Goal: Task Accomplishment & Management: Manage account settings

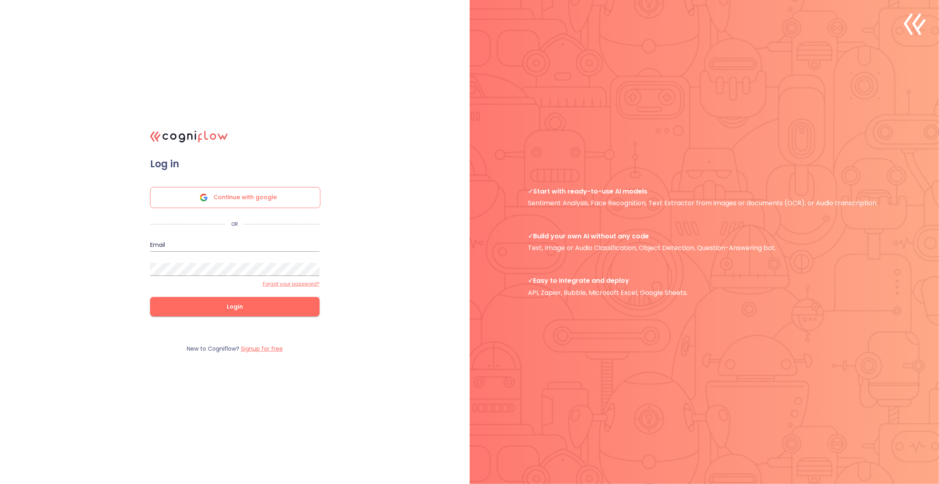
type input "[DOMAIN_NAME][EMAIL_ADDRESS][DOMAIN_NAME]"
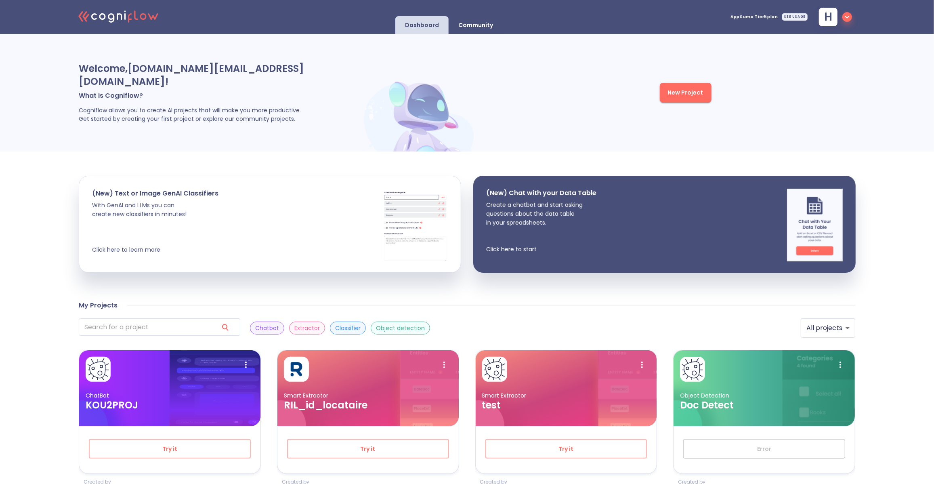
click at [143, 18] on icon ".cls-1{fill:#141624;}.cls-2{fill:#eb5e60;}.cls-3{fill:none;stroke:#eb5e60;strok…" at bounding box center [118, 16] width 89 height 25
